Goal: Find specific page/section: Find specific page/section

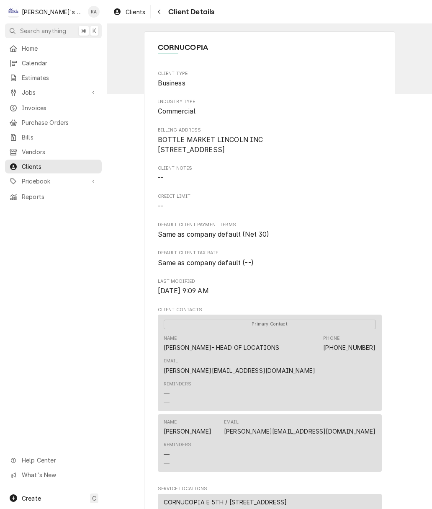
click at [41, 74] on span "Estimates" at bounding box center [60, 77] width 76 height 9
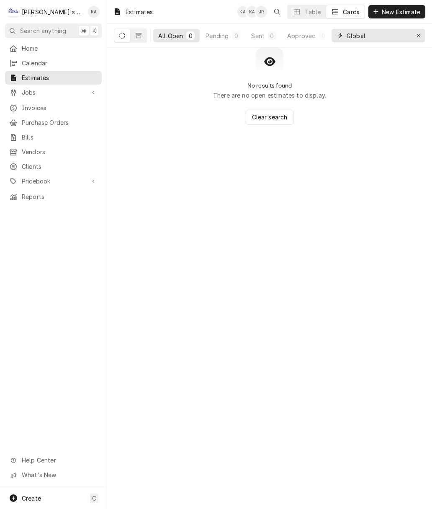
click at [388, 33] on input "Global" at bounding box center [378, 35] width 63 height 13
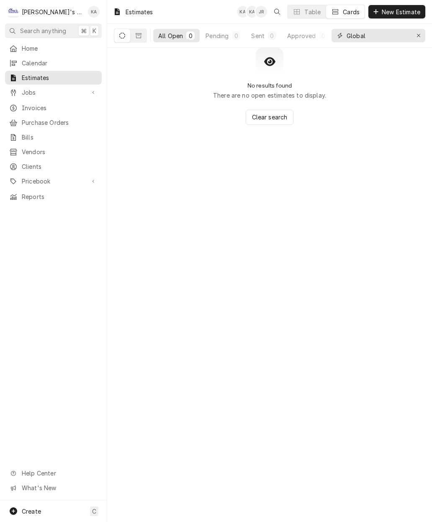
click at [419, 33] on icon "Erase input" at bounding box center [419, 36] width 5 height 6
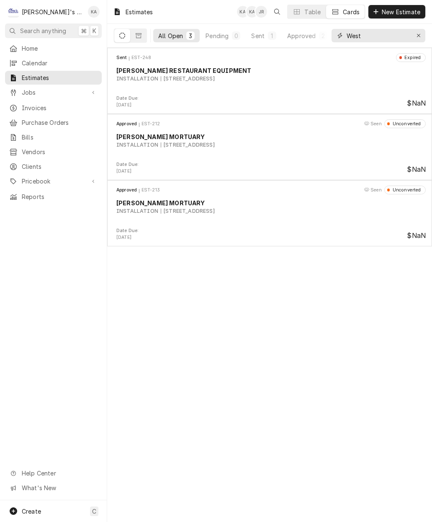
type input "West"
click at [265, 156] on div "Approved EST-212 Seen Unconverted MUSGROVE MORTUARY INSTALLATION 225 S DANEBO A…" at bounding box center [270, 140] width 318 height 42
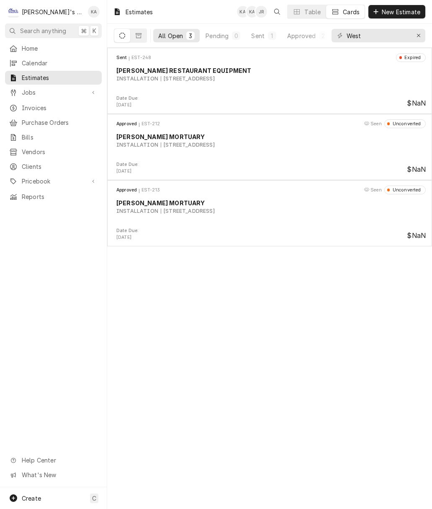
click at [215, 213] on div "225 S DANEBO AVE, EUGENE, OR 97402" at bounding box center [188, 211] width 54 height 8
click at [215, 142] on div "225 S DANEBO AVE, EUGENE, OR 97402" at bounding box center [188, 145] width 54 height 8
click at [136, 34] on icon "Dynamic Content Wrapper" at bounding box center [139, 35] width 6 height 5
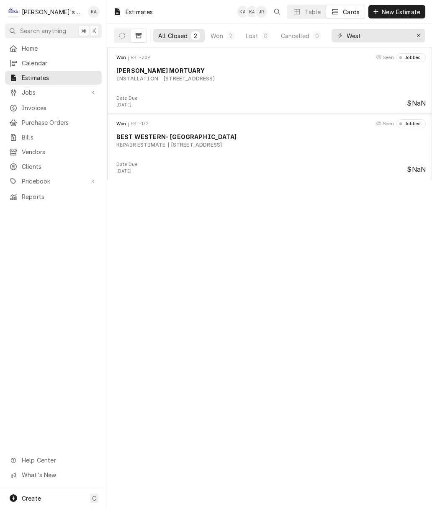
click at [330, 90] on div "Won EST-209 Seen Jobbed MUSGROVE MORTUARY INSTALLATION 225 S DANEBO AVE, EUGENE…" at bounding box center [270, 74] width 318 height 42
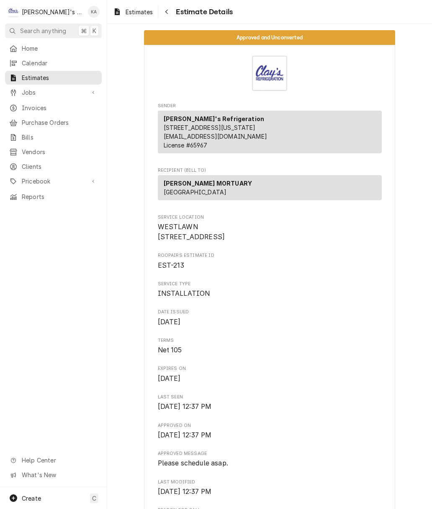
scroll to position [0, 0]
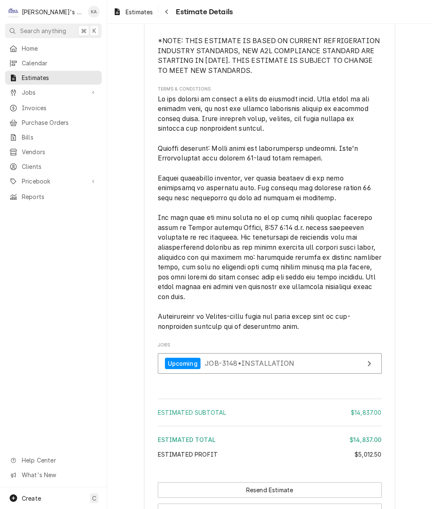
scroll to position [2450, 0]
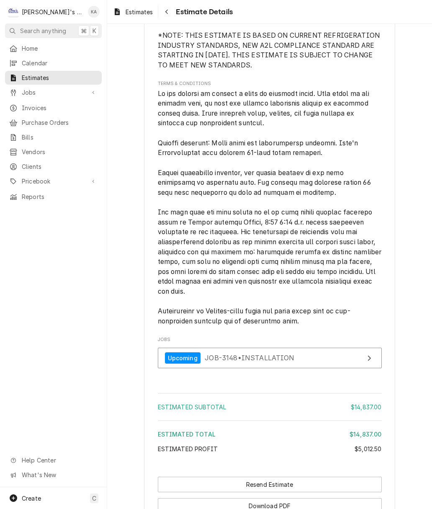
click at [362, 348] on link "Upcoming JOB-3148 • INSTALLATION" at bounding box center [270, 358] width 224 height 21
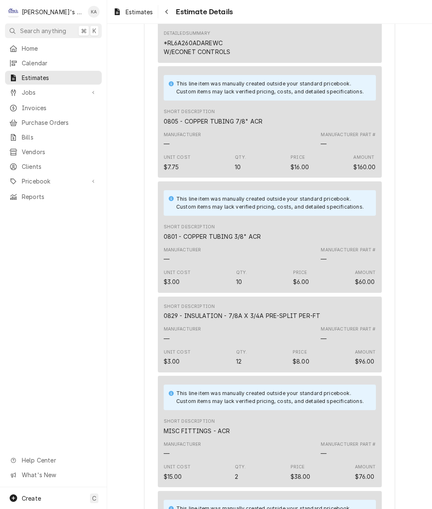
scroll to position [980, 0]
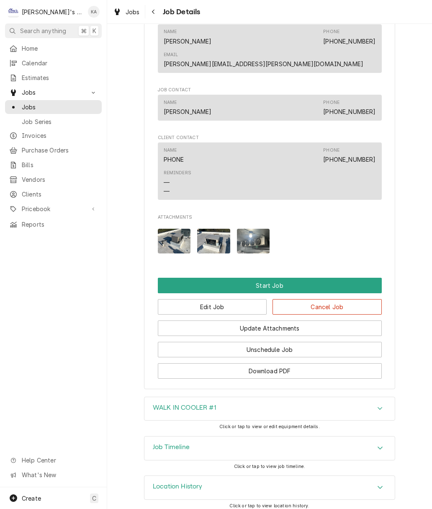
scroll to position [758, 0]
